Goal: Obtain resource: Download file/media

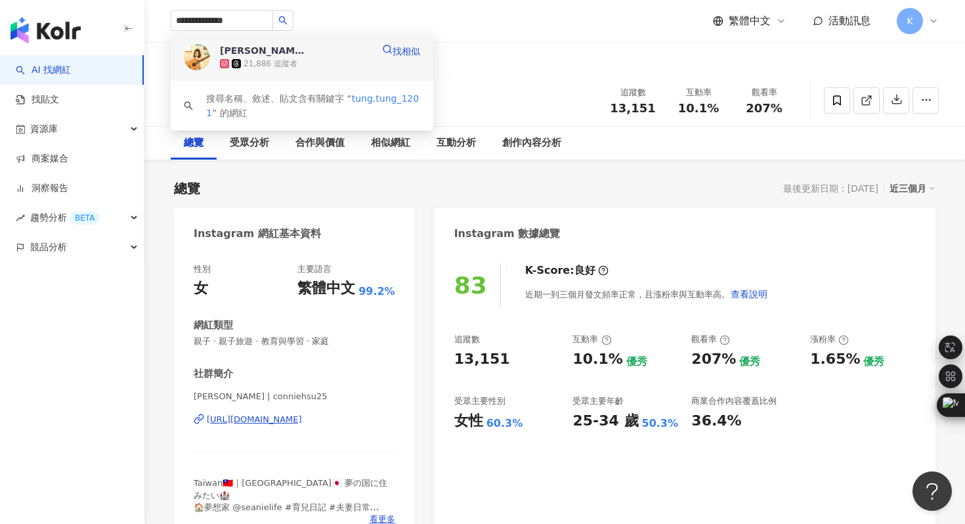
click at [195, 47] on img at bounding box center [197, 57] width 26 height 26
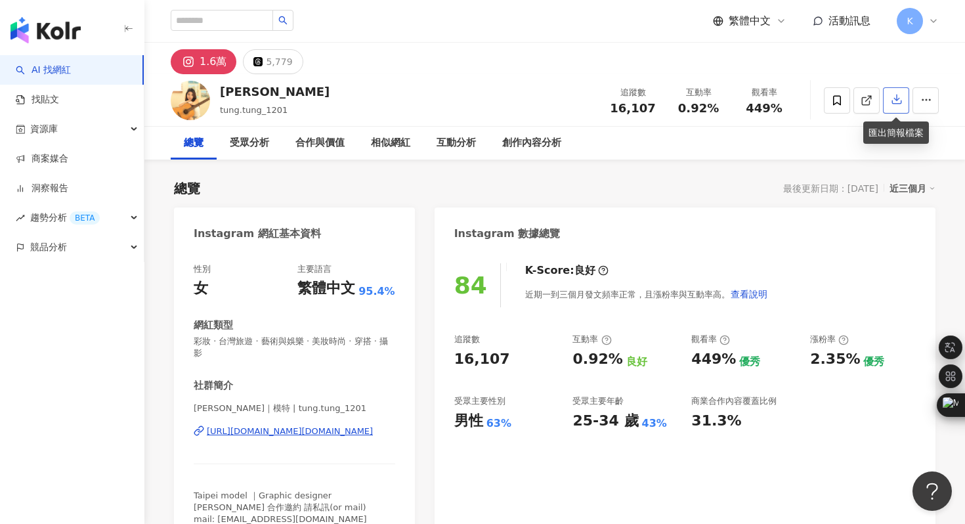
click at [898, 99] on icon "button" at bounding box center [897, 99] width 12 height 12
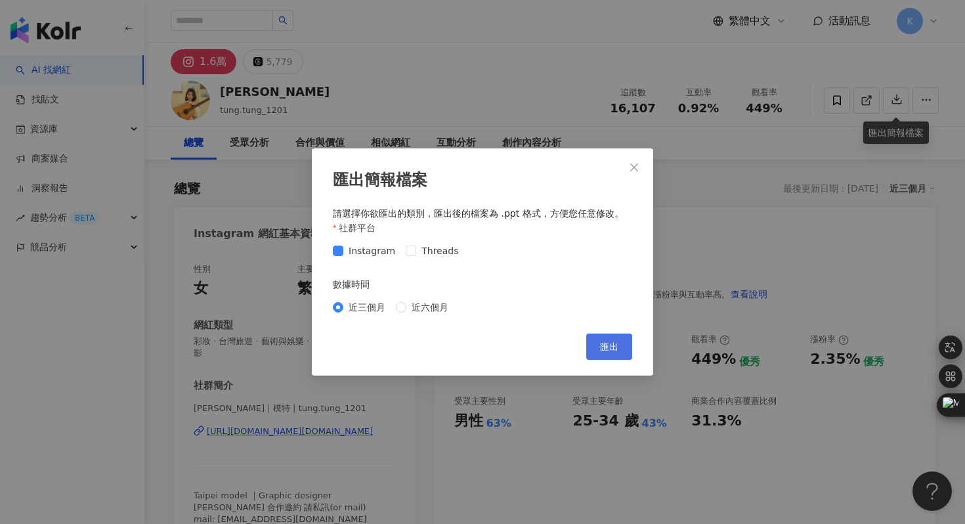
click at [606, 343] on span "匯出" at bounding box center [609, 346] width 18 height 10
click at [394, 98] on div "匯出簡報檔案 請選擇你欲匯出的類別，匯出後的檔案為 .ppt 格式，方便您任意修改。 社群平台 Instagram Threads 數據時間 近三個月 近六個…" at bounding box center [482, 262] width 965 height 524
